Goal: Task Accomplishment & Management: Use online tool/utility

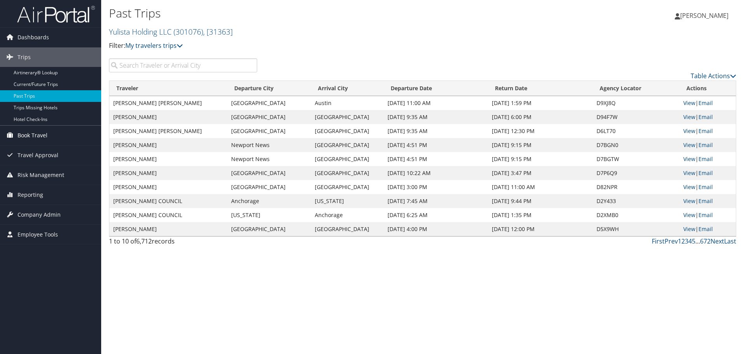
click at [21, 133] on span "Book Travel" at bounding box center [33, 135] width 30 height 19
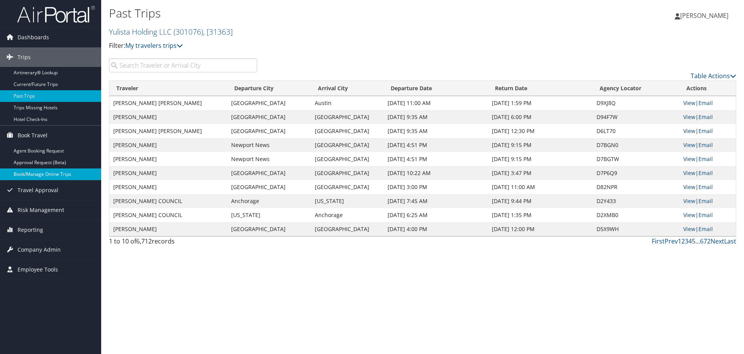
click at [25, 173] on link "Book/Manage Online Trips" at bounding box center [50, 174] width 101 height 12
click at [32, 171] on link "Book/Manage Online Trips" at bounding box center [50, 174] width 101 height 12
